Goal: Task Accomplishment & Management: Manage account settings

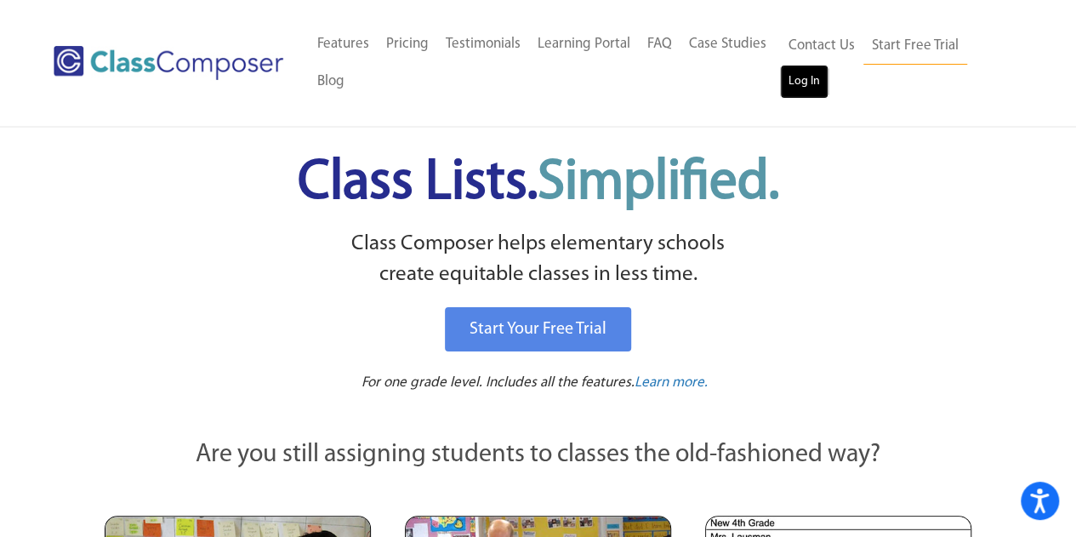
click at [818, 82] on link "Log In" at bounding box center [804, 82] width 48 height 34
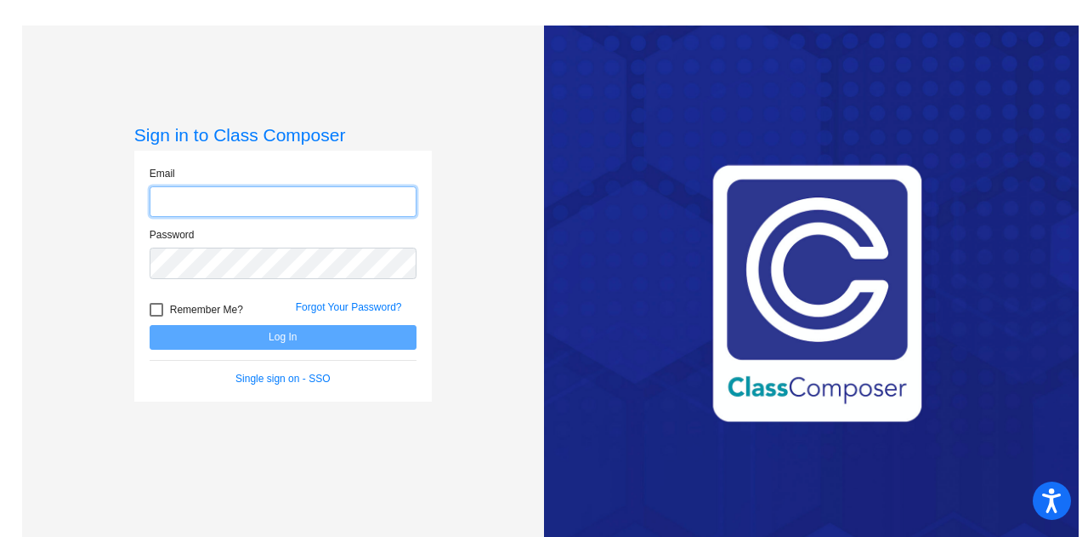
type input "kenengel@cusd.com"
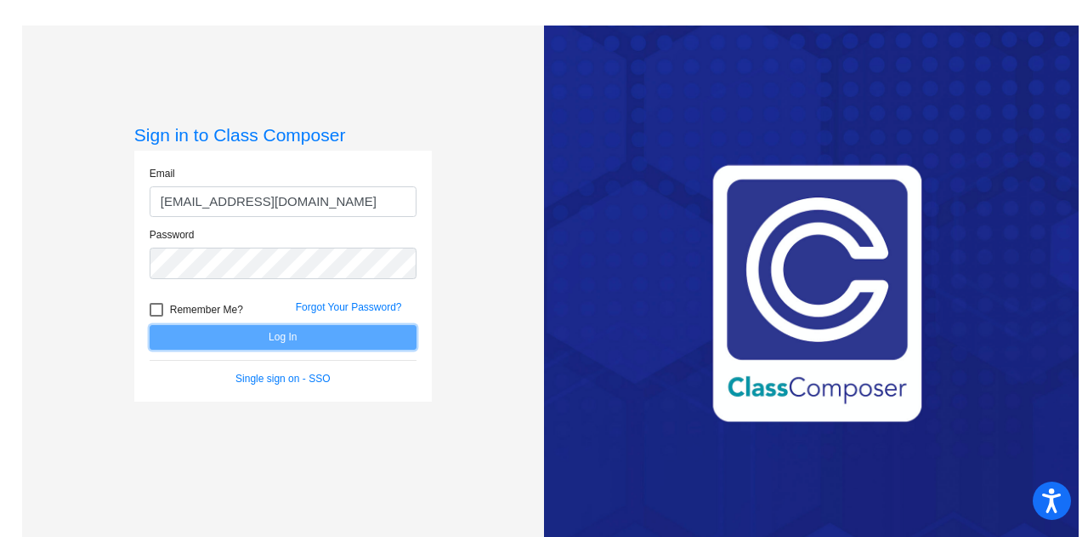
click at [323, 338] on button "Log In" at bounding box center [283, 337] width 267 height 25
